Goal: Task Accomplishment & Management: Manage account settings

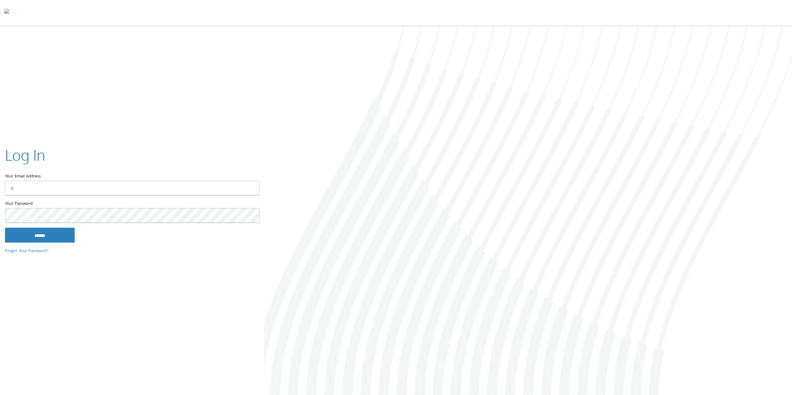
click at [21, 192] on input "Your Email Address" at bounding box center [132, 188] width 254 height 15
type input "**********"
click at [48, 236] on input "******" at bounding box center [40, 235] width 70 height 15
